Goal: Task Accomplishment & Management: Use online tool/utility

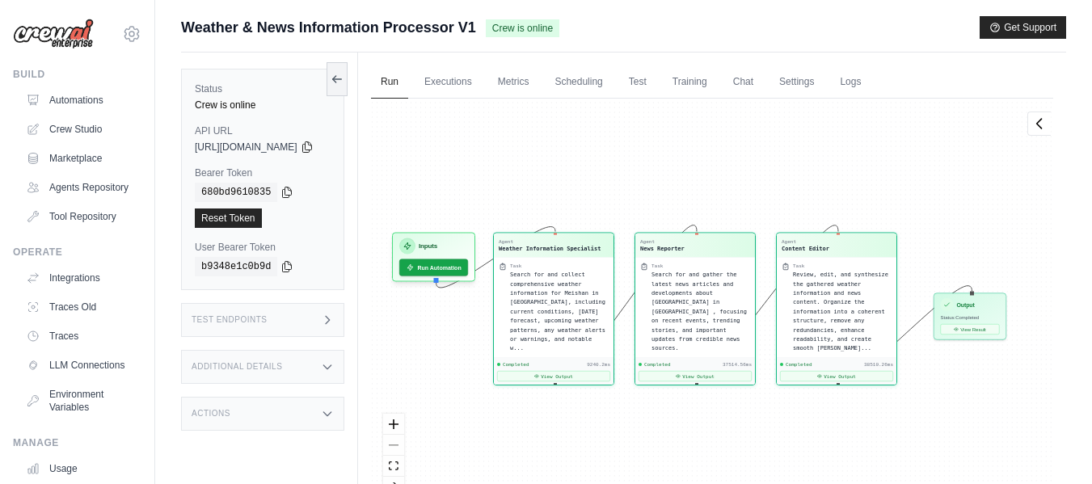
scroll to position [9882, 0]
click at [482, 82] on link "Executions" at bounding box center [448, 82] width 67 height 34
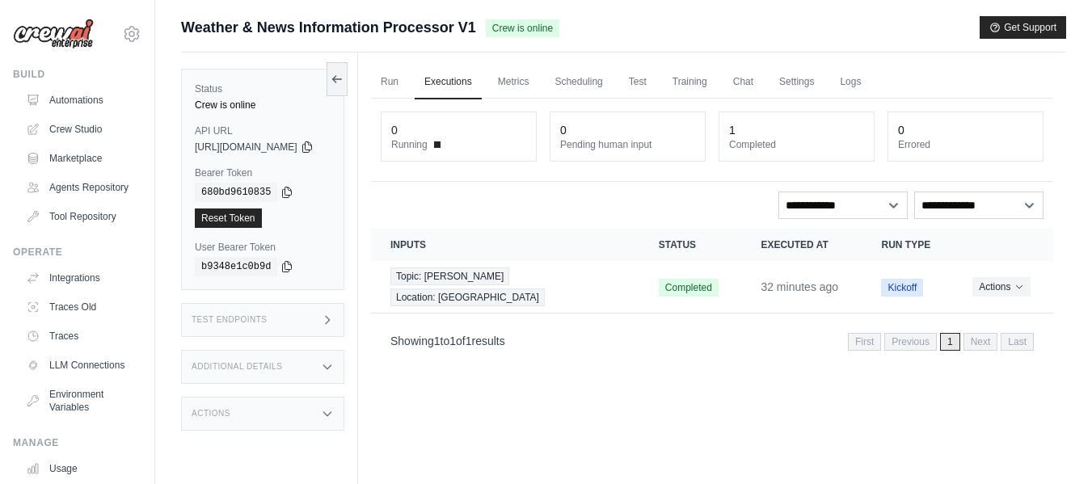
drag, startPoint x: 183, startPoint y: 27, endPoint x: 476, endPoint y: 20, distance: 293.5
click at [476, 20] on div "Weather & News Information Processor V1 Crew is online" at bounding box center [370, 27] width 378 height 23
copy span "Weather & News Information Processor V1"
click at [580, 363] on div "Run Executions Metrics Scheduling Test Training Chat Settings Logs 0 Running 0 …" at bounding box center [712, 295] width 708 height 484
click at [870, 83] on link "Logs" at bounding box center [850, 82] width 40 height 34
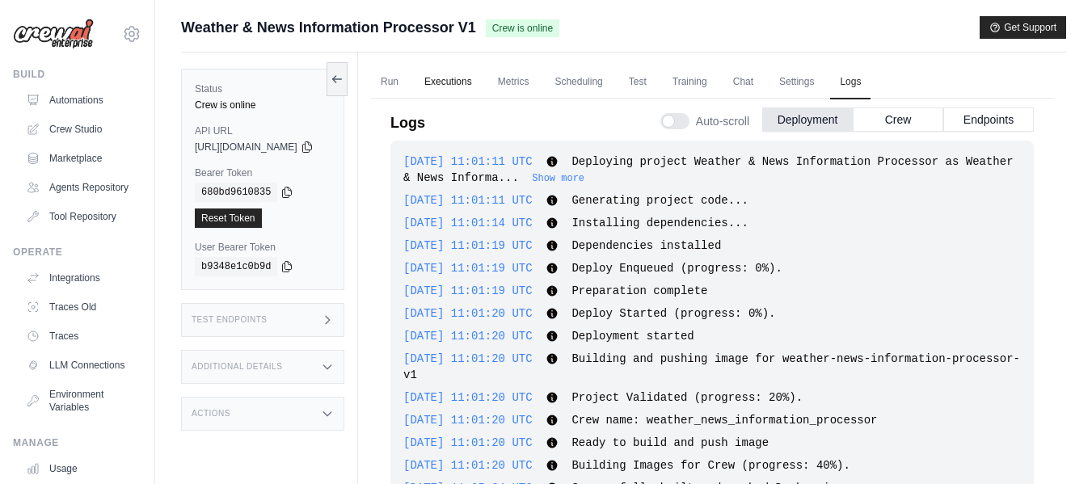
click at [473, 89] on link "Executions" at bounding box center [448, 82] width 67 height 34
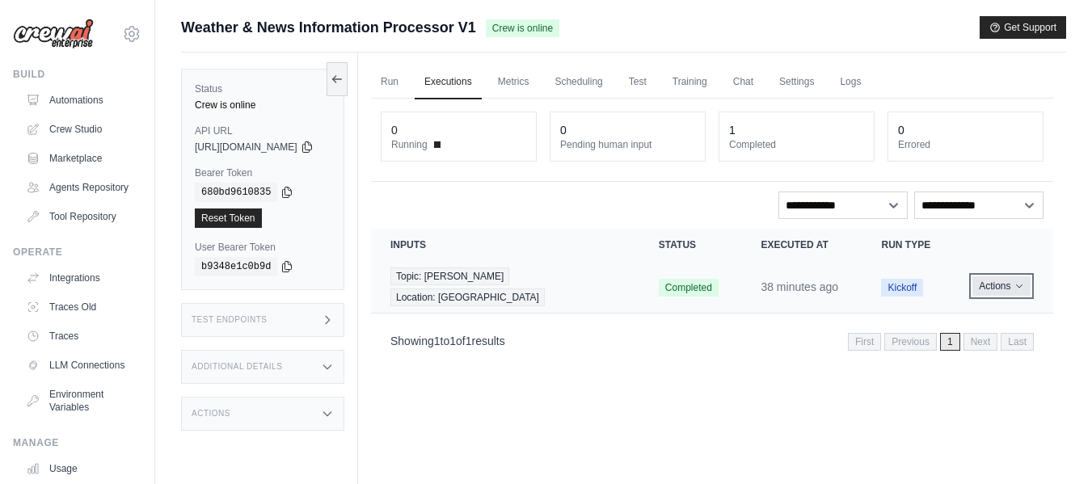
click at [1019, 281] on icon "Actions for execution" at bounding box center [1020, 286] width 10 height 10
click at [960, 308] on link "View Details" at bounding box center [981, 316] width 103 height 26
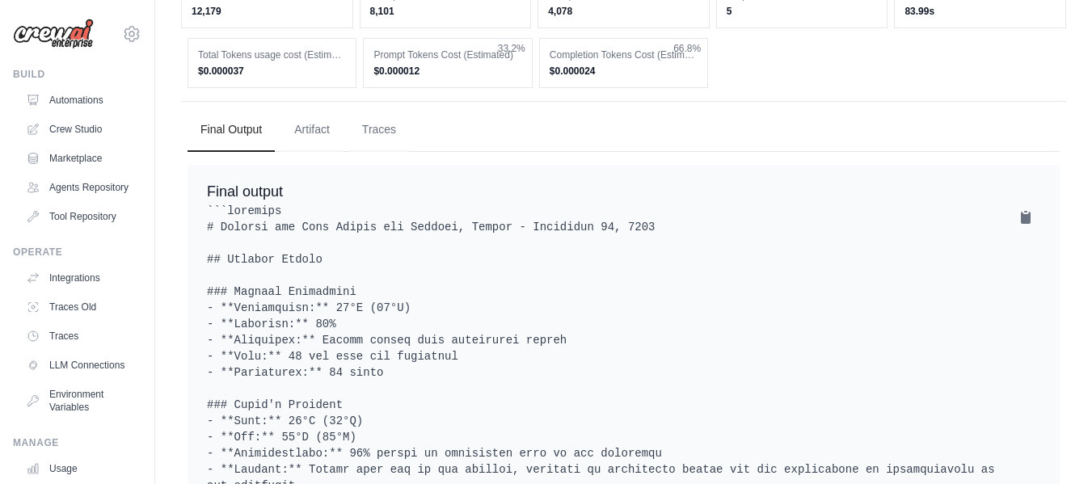
scroll to position [485, 0]
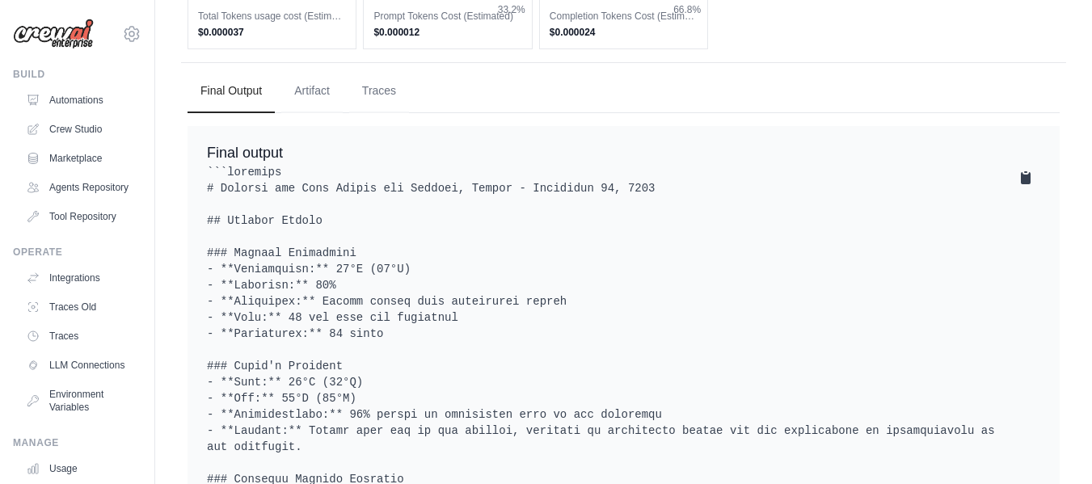
click at [1023, 172] on icon at bounding box center [1026, 178] width 10 height 12
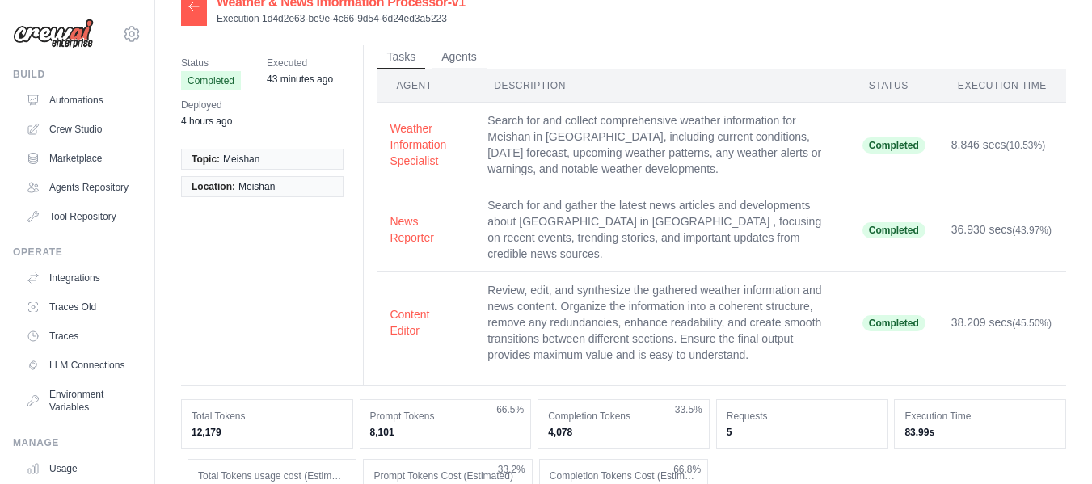
scroll to position [0, 0]
